Goal: Task Accomplishment & Management: Manage account settings

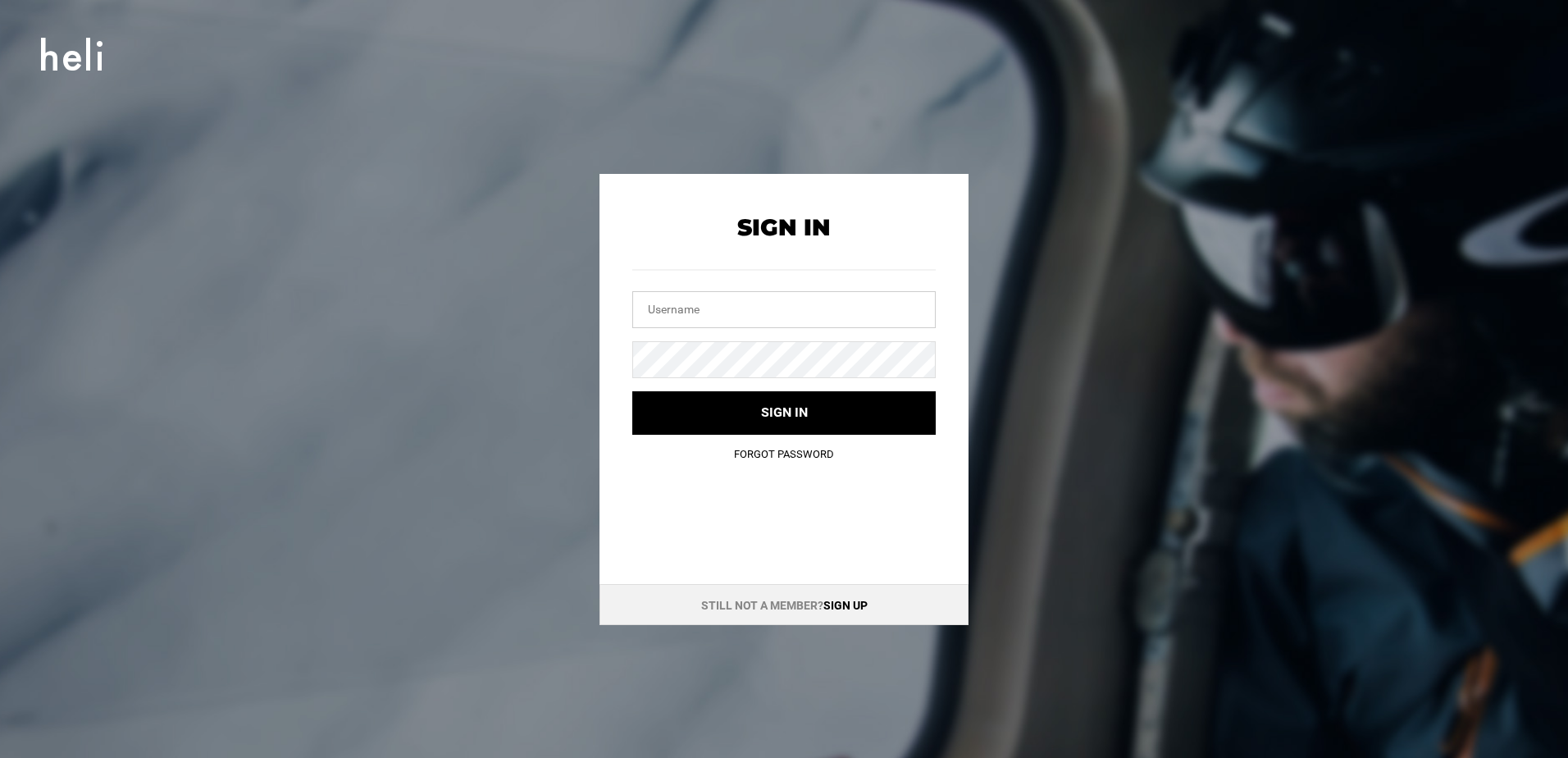
type input "[EMAIL_ADDRESS][DOMAIN_NAME]"
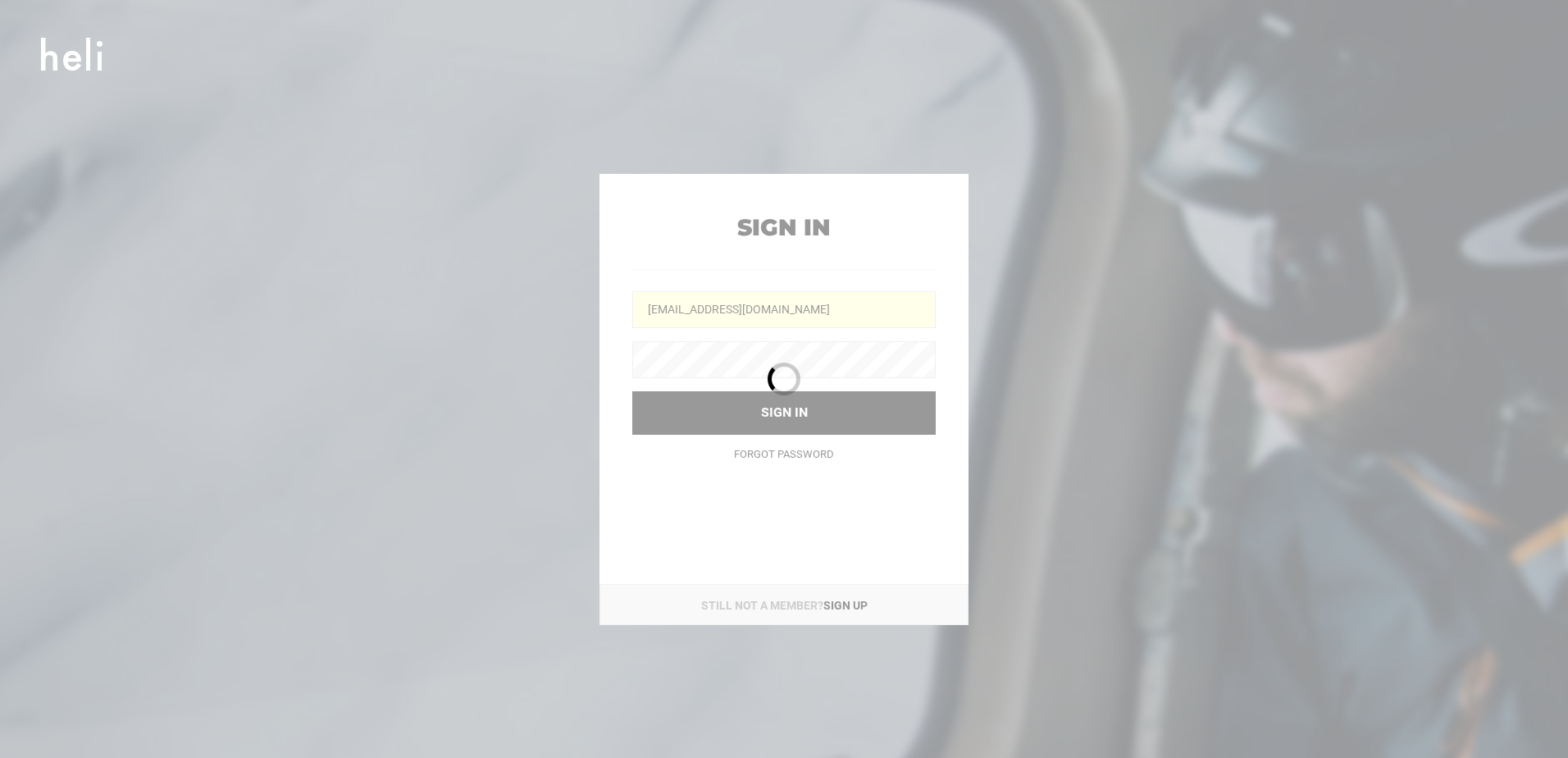
click at [763, 314] on div at bounding box center [784, 379] width 1568 height 758
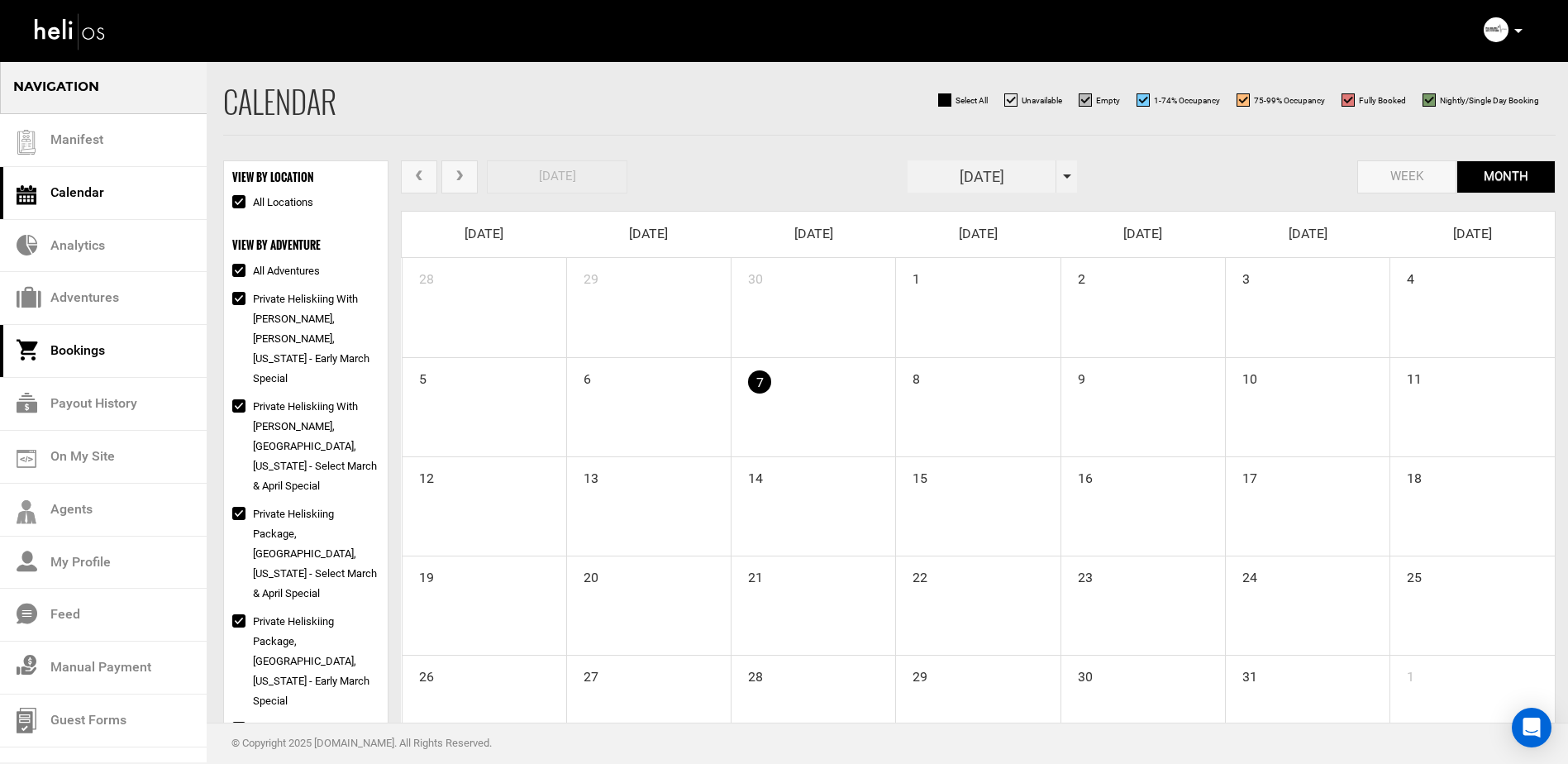
click at [94, 352] on link "Bookings" at bounding box center [103, 352] width 207 height 53
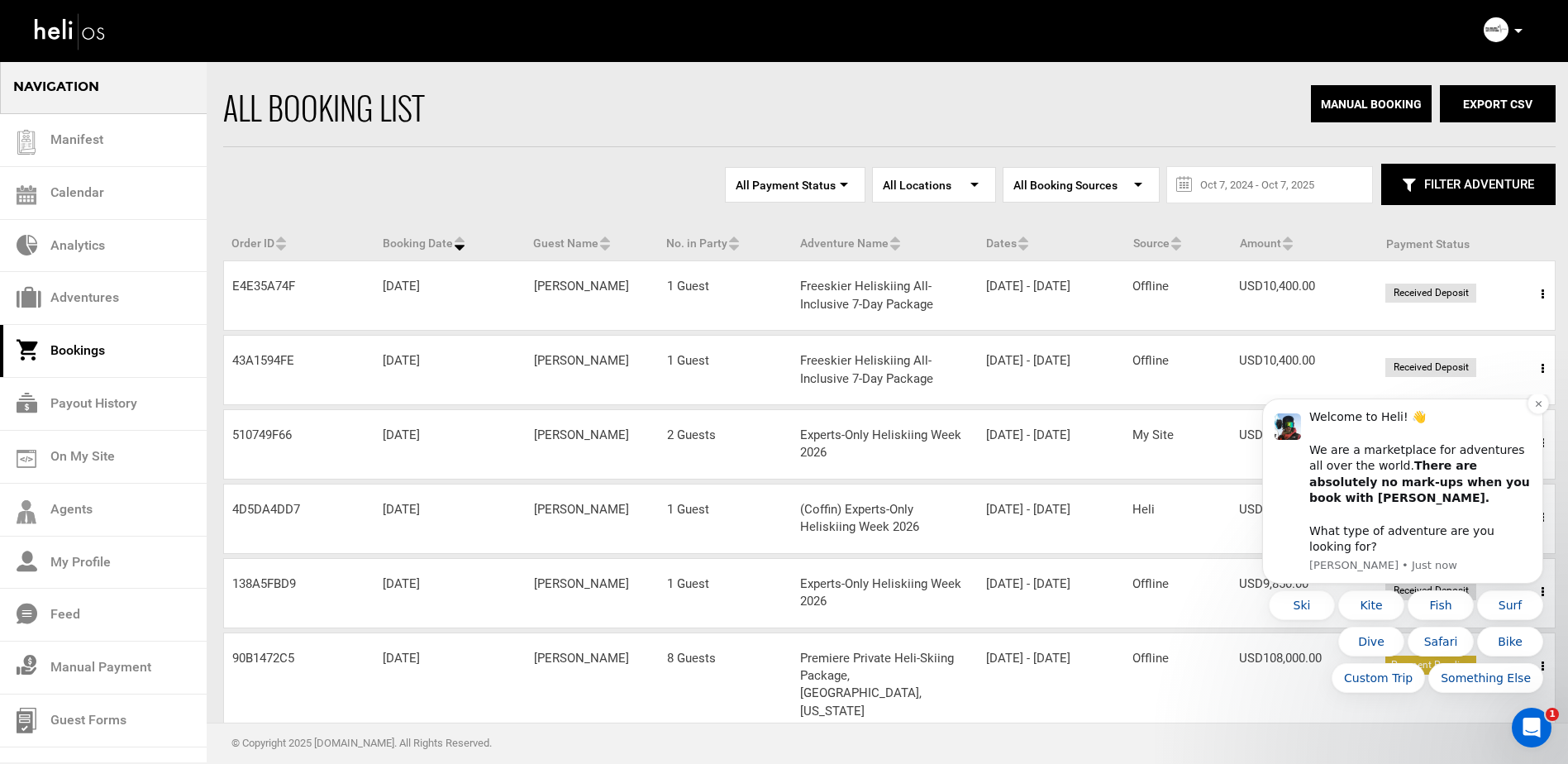
click at [1527, 417] on div "Welcome to Heli! 👋 We are a marketplace for adventures all over the world. Ther…" at bounding box center [1403, 492] width 281 height 185
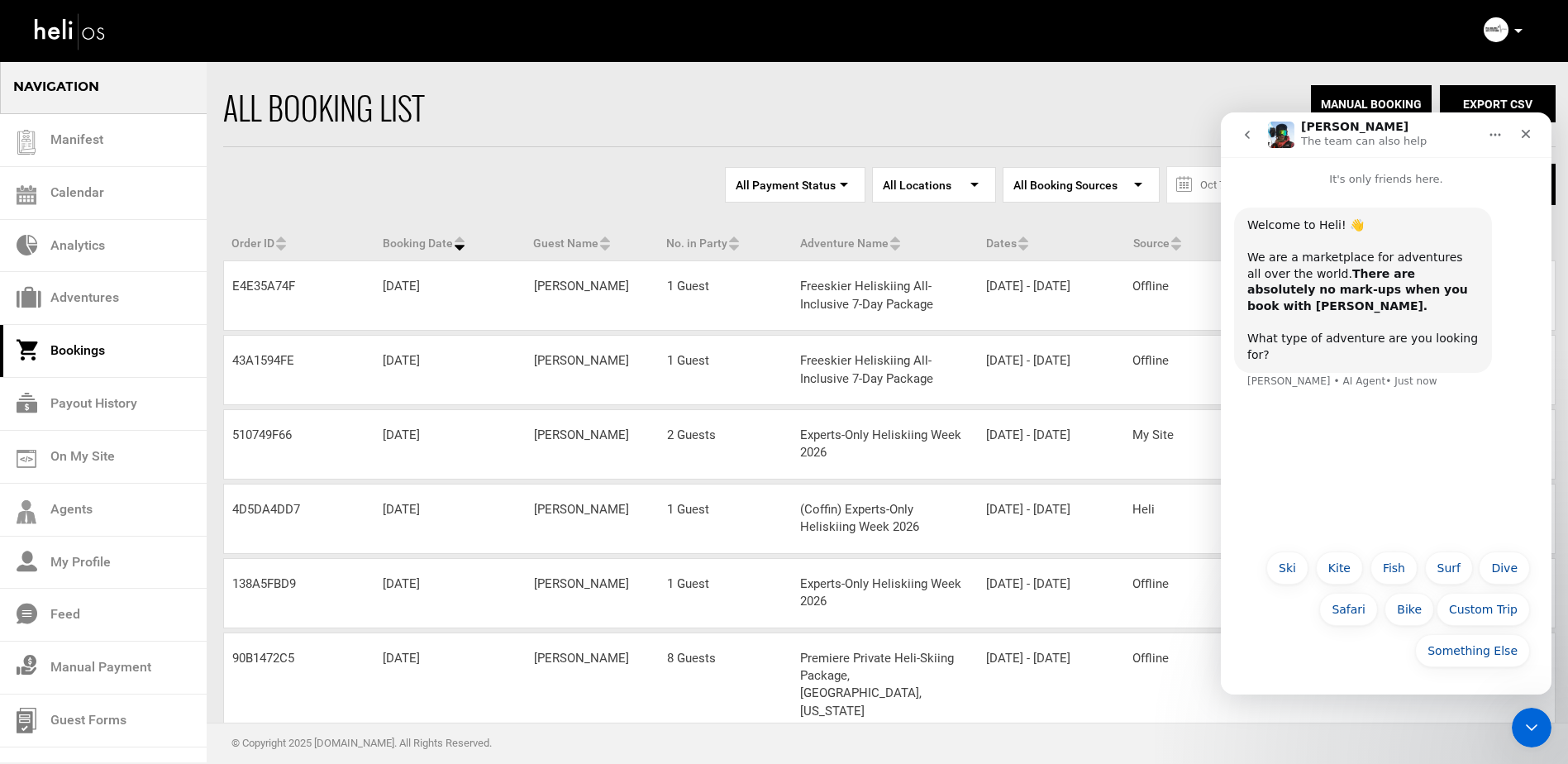
click at [1043, 118] on div "All booking list" at bounding box center [689, 107] width 933 height 45
click at [1523, 137] on icon "Close" at bounding box center [1526, 134] width 9 height 9
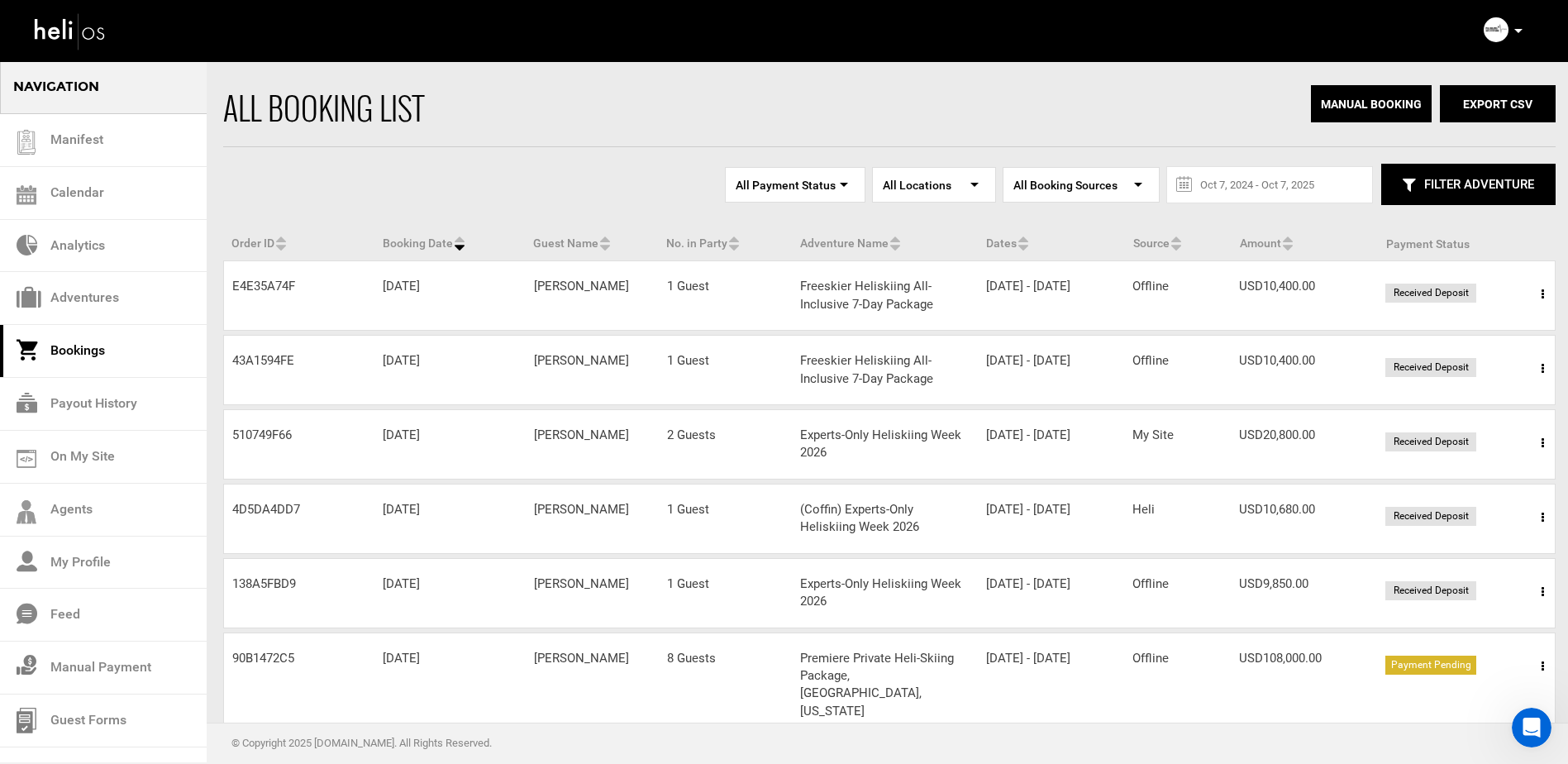
click at [463, 248] on icon at bounding box center [460, 247] width 10 height 17
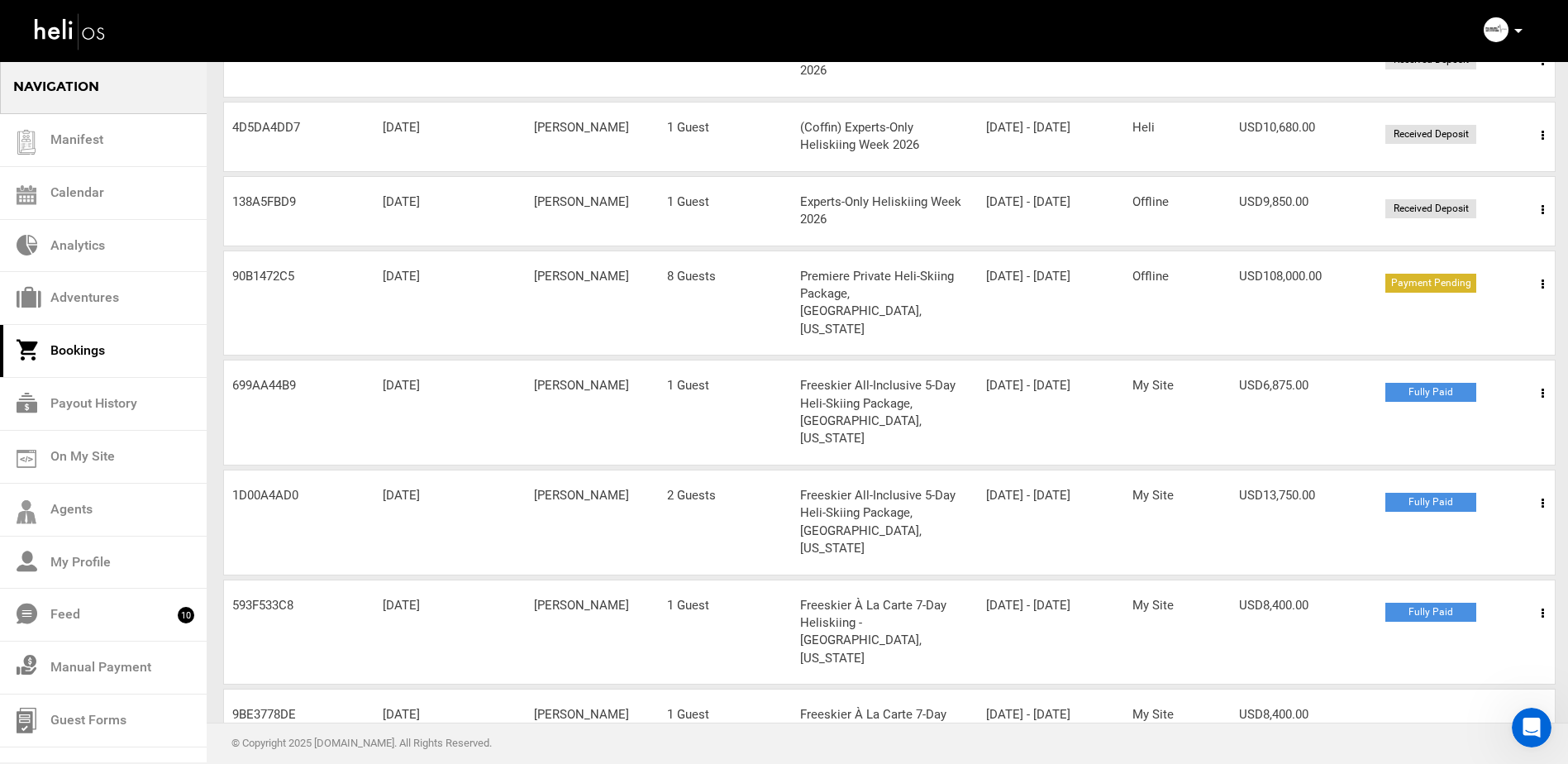
scroll to position [384, 0]
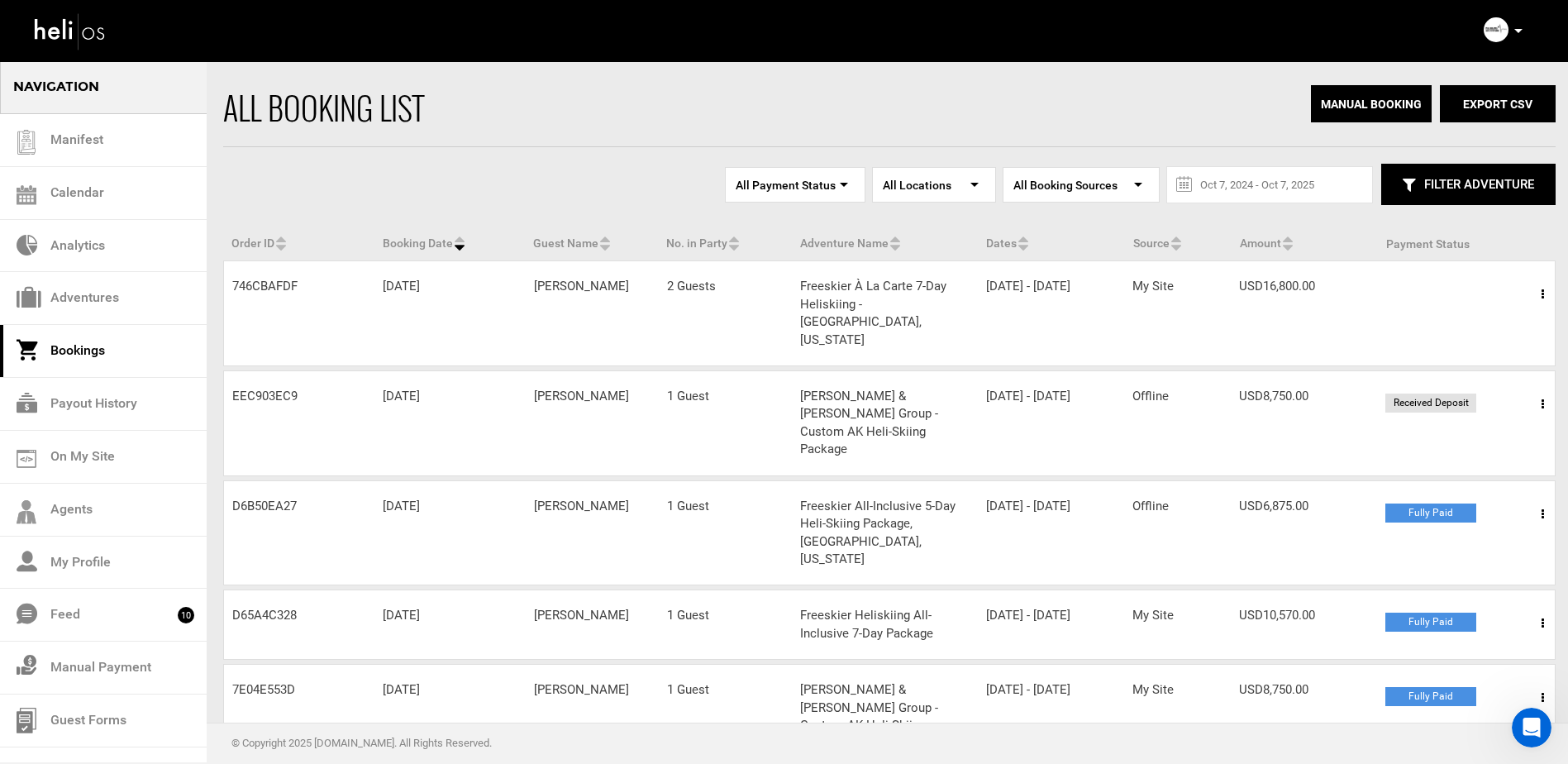
click at [1213, 185] on input "text" at bounding box center [1270, 185] width 172 height 36
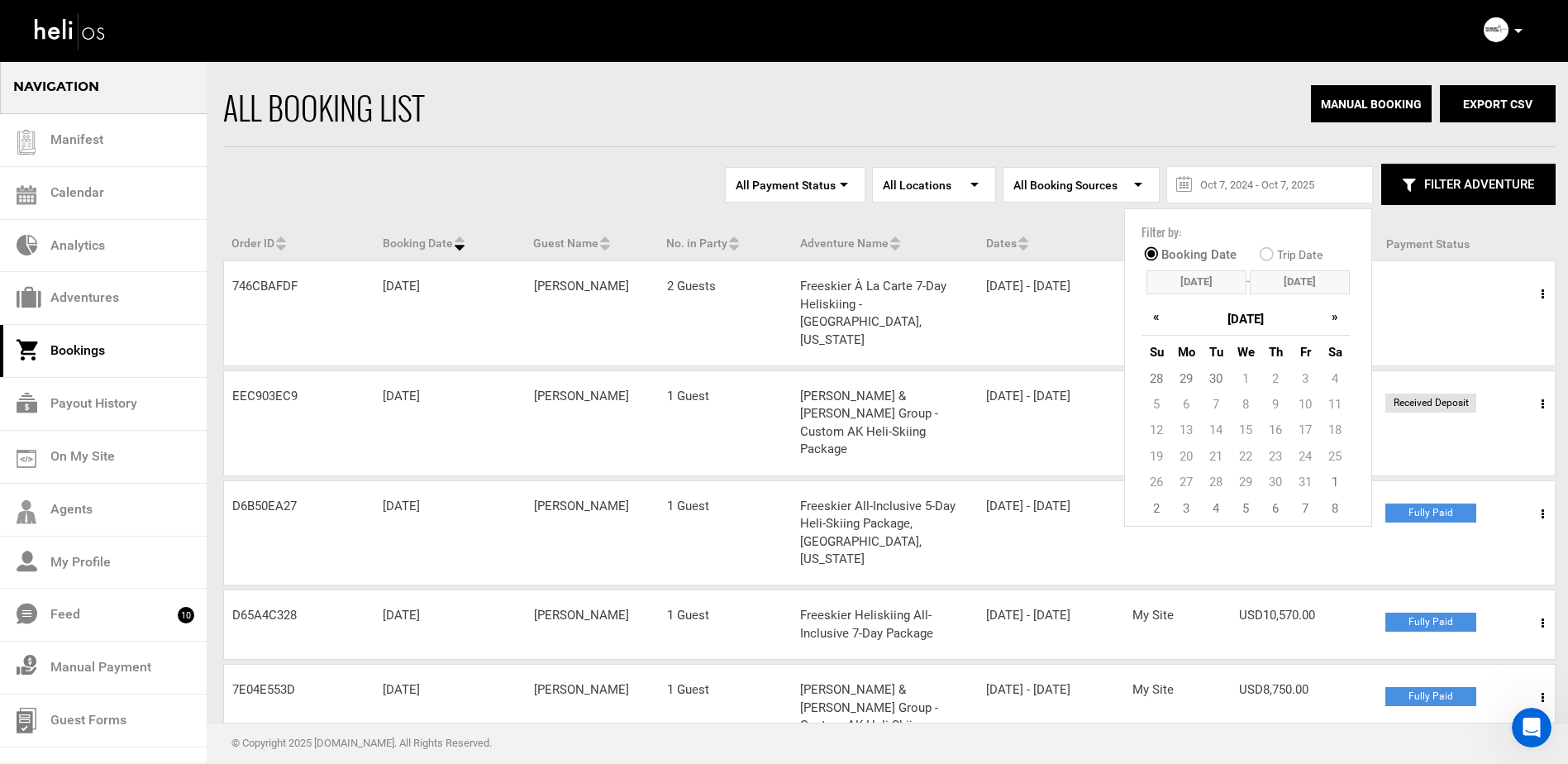
click at [862, 129] on div "All booking list" at bounding box center [689, 107] width 933 height 45
